Goal: Information Seeking & Learning: Learn about a topic

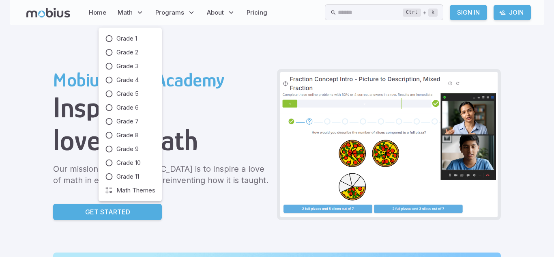
click at [137, 74] on div "Grade 1 Grade 2 Grade 3 Grade 4 Grade 5 Grade 6 Grade 7 Grade 8 Grade 9 Grade 1…" at bounding box center [130, 114] width 50 height 160
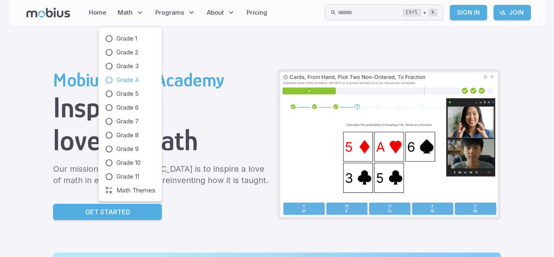
click at [134, 76] on span "Grade 4" at bounding box center [127, 79] width 22 height 9
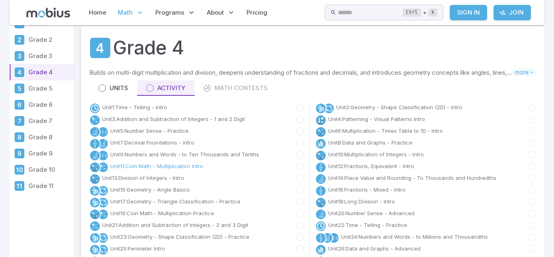
click at [171, 166] on link "Unit 11 : Coin Math - Multiplication Intro" at bounding box center [156, 166] width 93 height 8
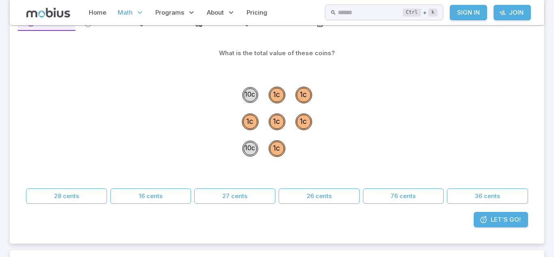
scroll to position [94, 0]
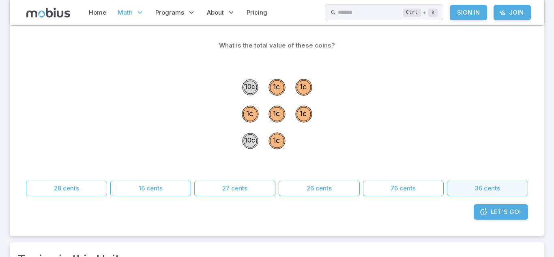
click at [451, 189] on button "36 cents" at bounding box center [487, 187] width 81 height 15
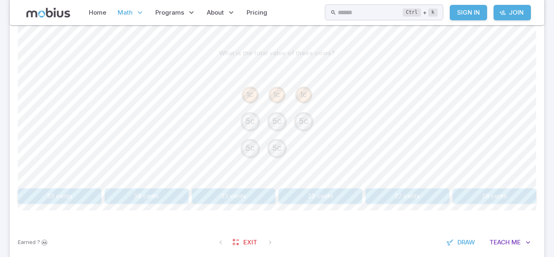
scroll to position [192, 0]
click at [479, 193] on button "28 cents" at bounding box center [493, 195] width 83 height 15
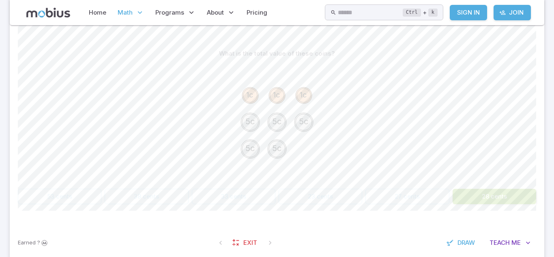
scroll to position [200, 0]
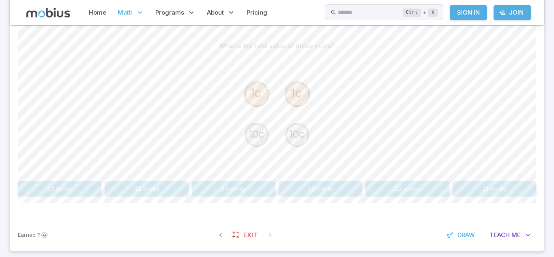
click at [385, 184] on button "22 cents" at bounding box center [406, 188] width 83 height 15
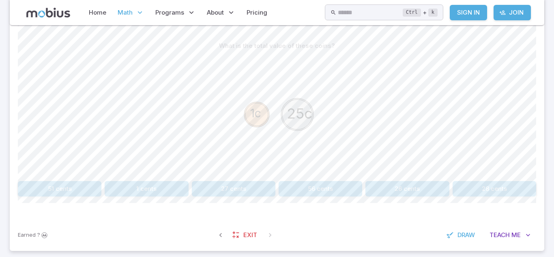
click at [385, 188] on button "26 cents" at bounding box center [406, 188] width 83 height 15
click at [294, 186] on button "40 cents" at bounding box center [277, 188] width 171 height 15
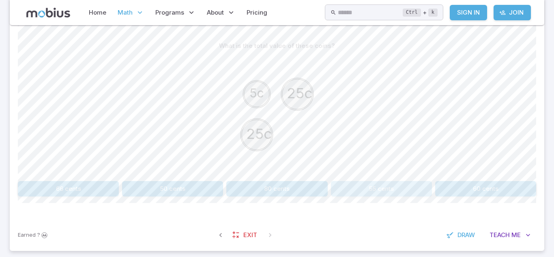
click at [344, 185] on button "55 cents" at bounding box center [381, 188] width 101 height 15
click at [285, 186] on button "112 cents" at bounding box center [319, 188] width 83 height 15
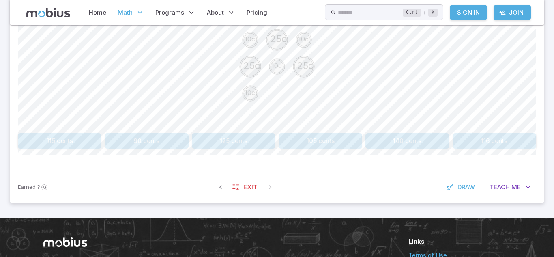
scroll to position [263, 0]
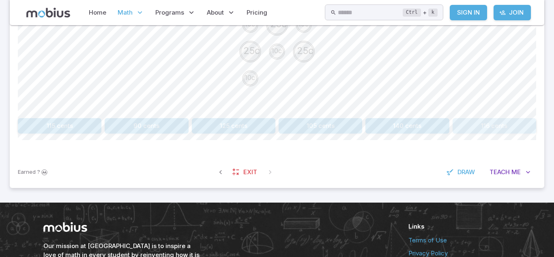
click at [466, 125] on button "116 cents" at bounding box center [493, 125] width 83 height 15
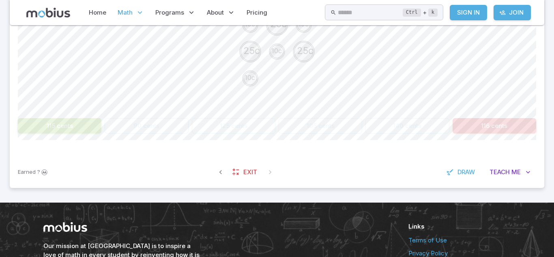
click at [216, 83] on icon "10c 25c 10c 25c 10c 25c 10c" at bounding box center [277, 52] width 122 height 122
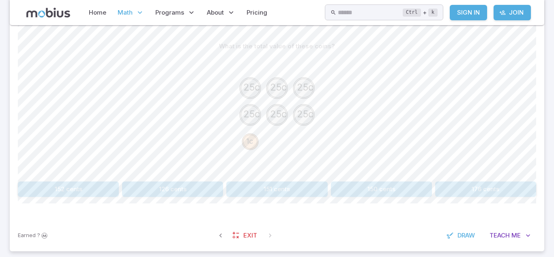
scroll to position [200, 0]
click at [206, 196] on button "126 cents" at bounding box center [172, 188] width 101 height 15
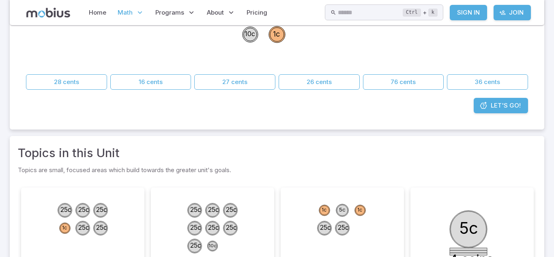
scroll to position [94, 0]
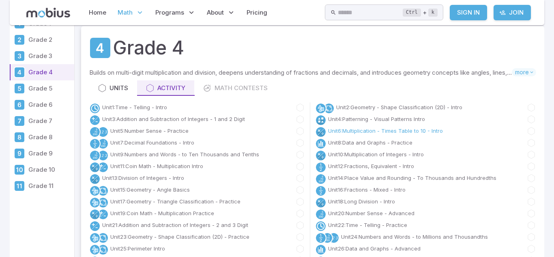
click at [345, 128] on link "Unit 6 : Multiplication - Times Table to 10 - Intro" at bounding box center [385, 131] width 115 height 8
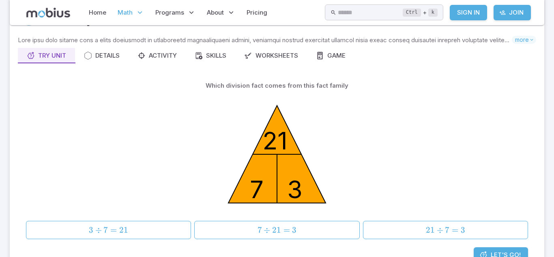
scroll to position [54, 0]
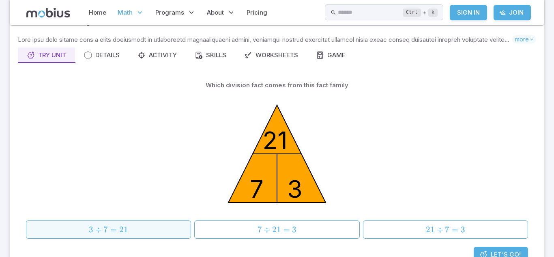
click at [160, 224] on span "3 ÷ 7 = 21" at bounding box center [108, 229] width 159 height 10
click at [166, 233] on span "3 ÷ 7 = 21" at bounding box center [108, 229] width 159 height 10
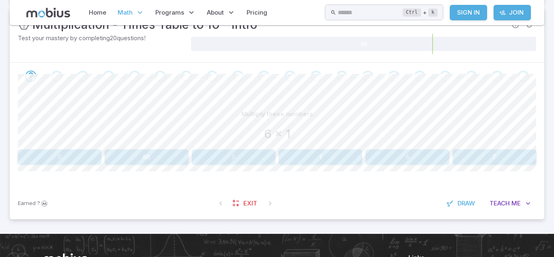
scroll to position [133, 0]
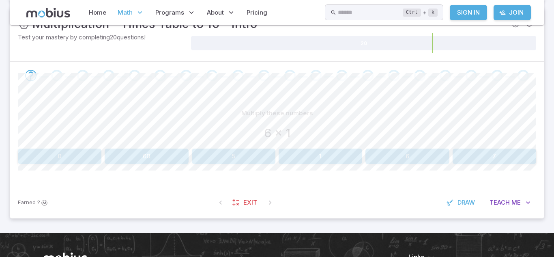
click at [382, 166] on div "Multiply these numbers 6 x 1 0 60 5 1 6 7 Canvas actions 100 % Exit [DEMOGRAPHI…" at bounding box center [277, 137] width 518 height 97
click at [381, 160] on button "6" at bounding box center [406, 155] width 83 height 15
click at [344, 159] on button "10" at bounding box center [319, 155] width 83 height 15
click at [464, 158] on button "21" at bounding box center [493, 155] width 83 height 15
click at [493, 160] on button "40" at bounding box center [493, 155] width 83 height 15
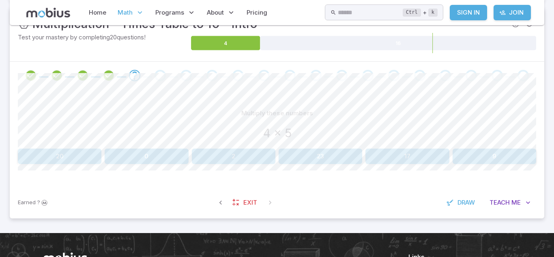
click at [49, 160] on button "20" at bounding box center [59, 155] width 83 height 15
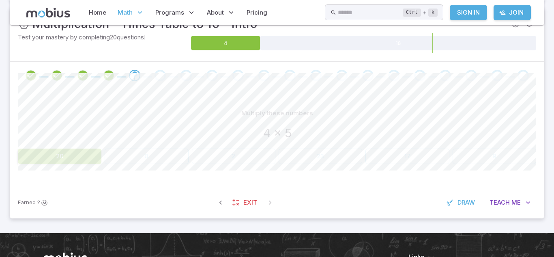
scroll to position [0, 0]
